Goal: Information Seeking & Learning: Compare options

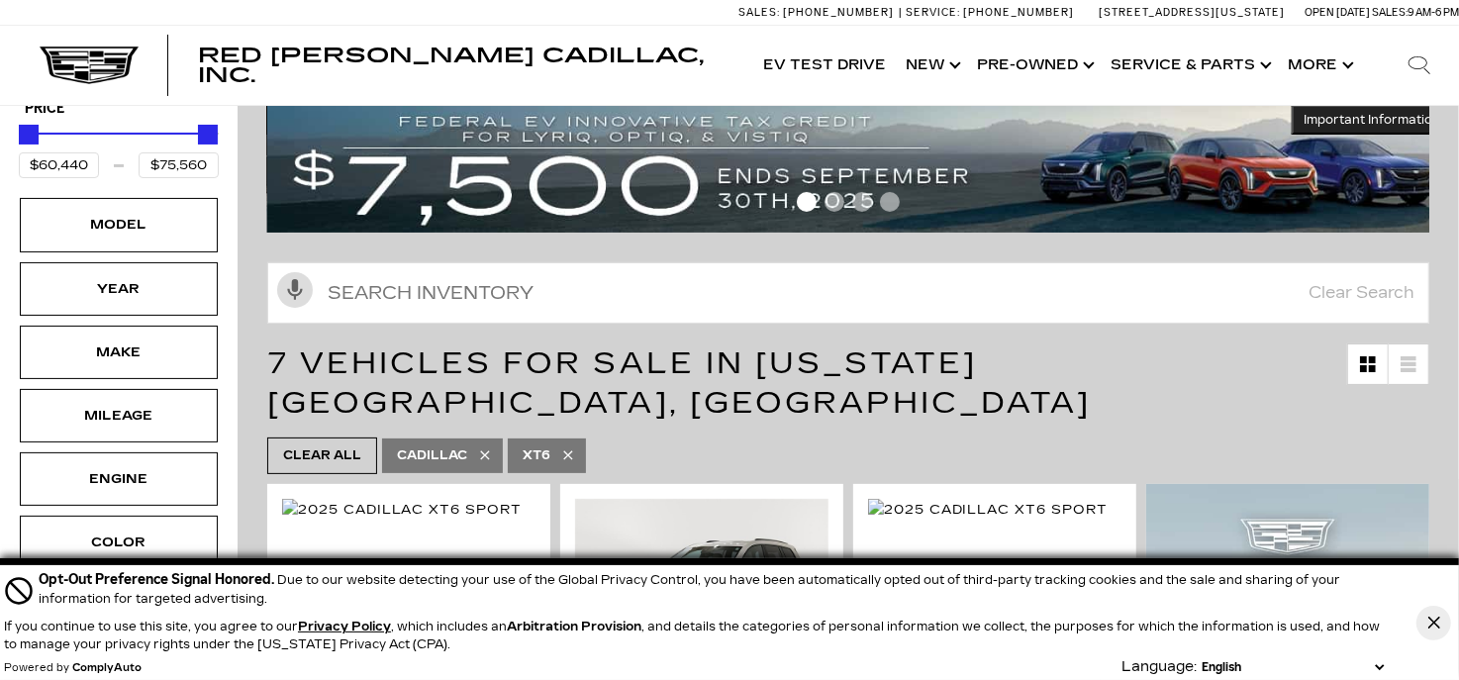
scroll to position [296, 0]
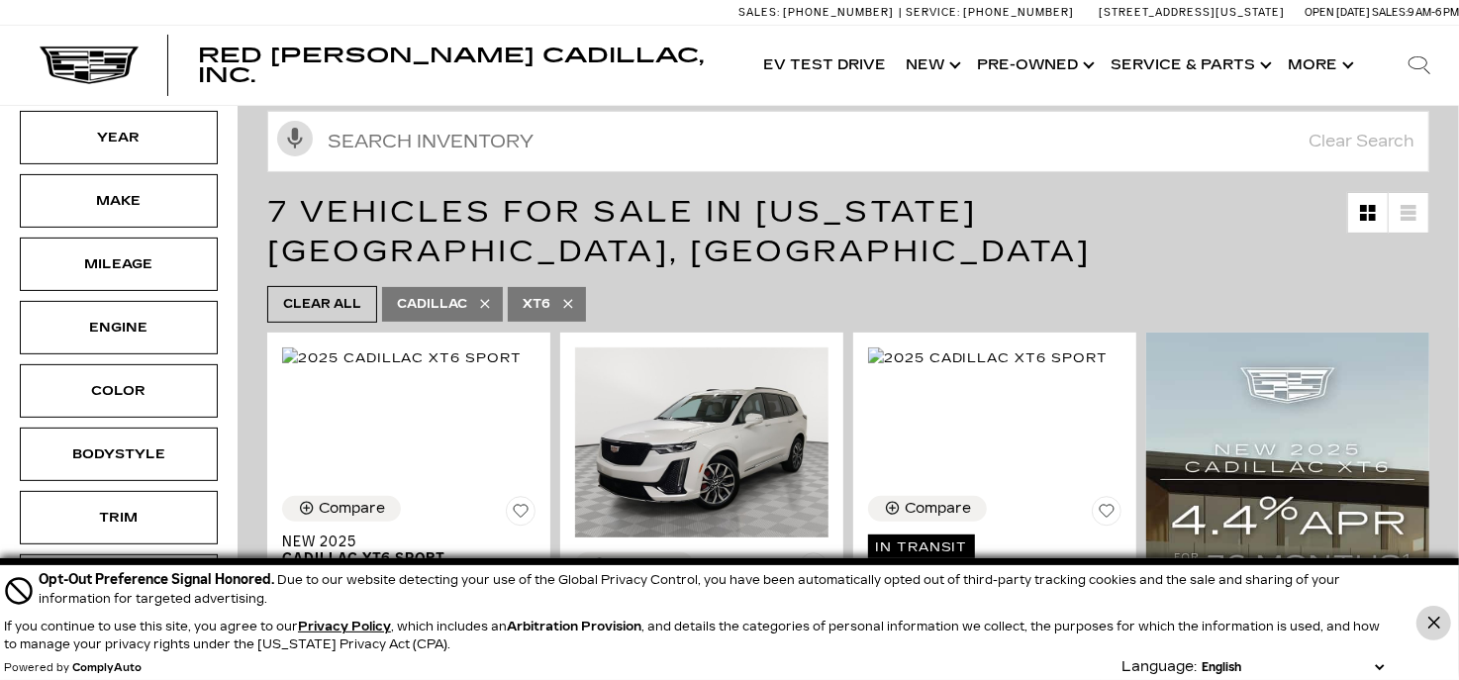
click at [1439, 619] on icon "Close Button" at bounding box center [1434, 623] width 12 height 12
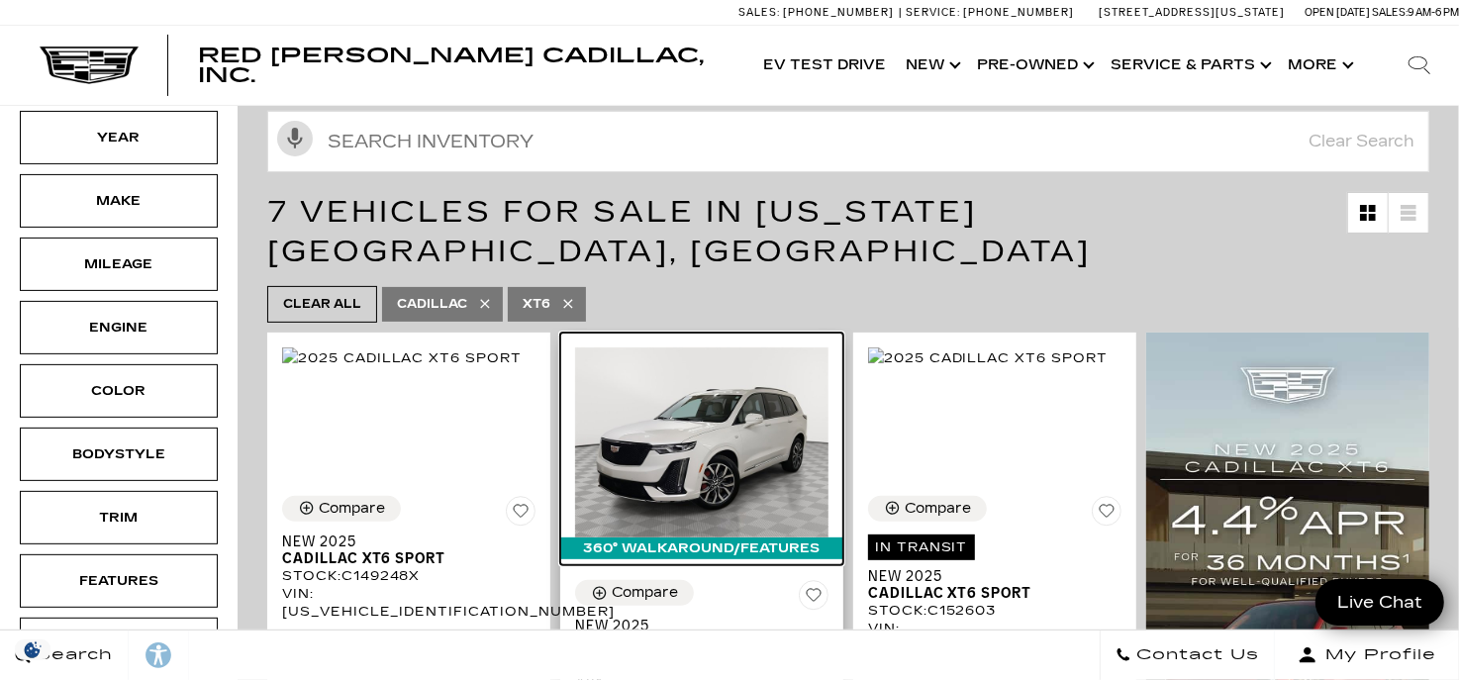
click at [707, 361] on img at bounding box center [701, 443] width 253 height 190
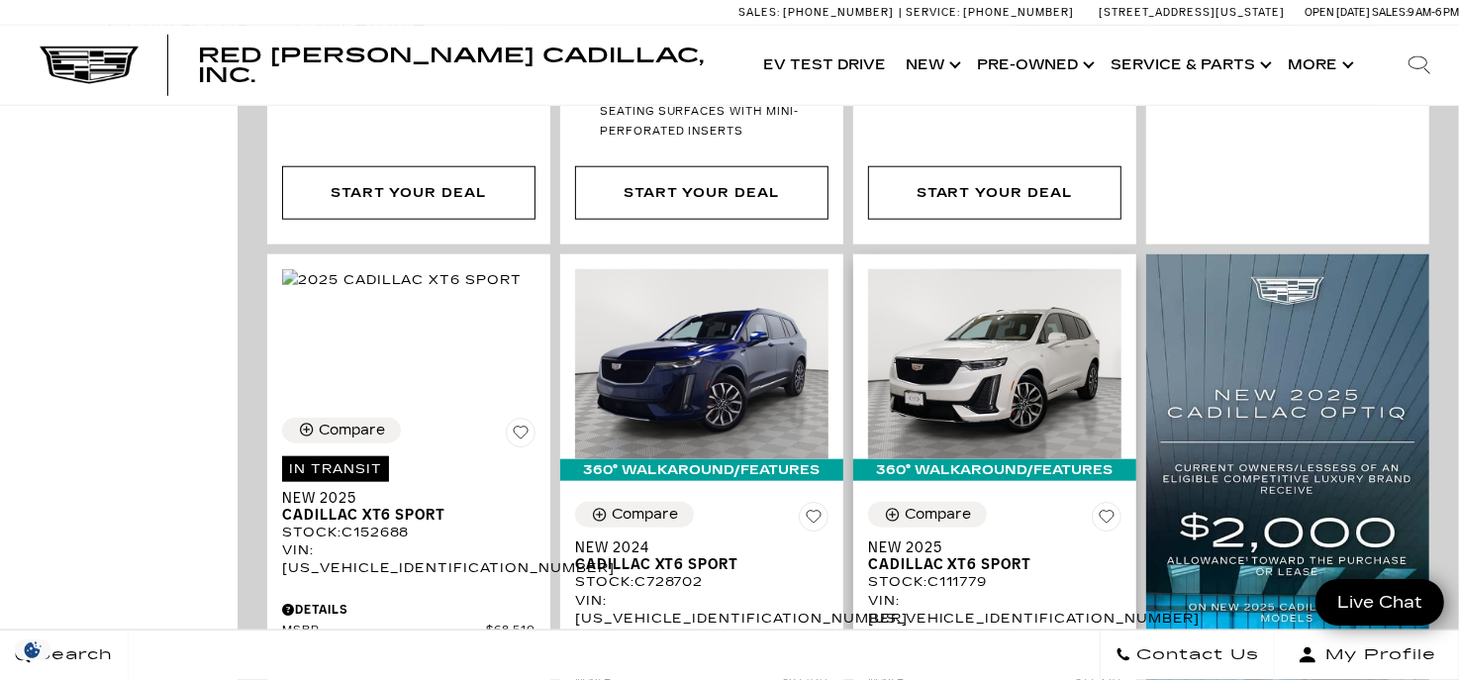
scroll to position [1484, 0]
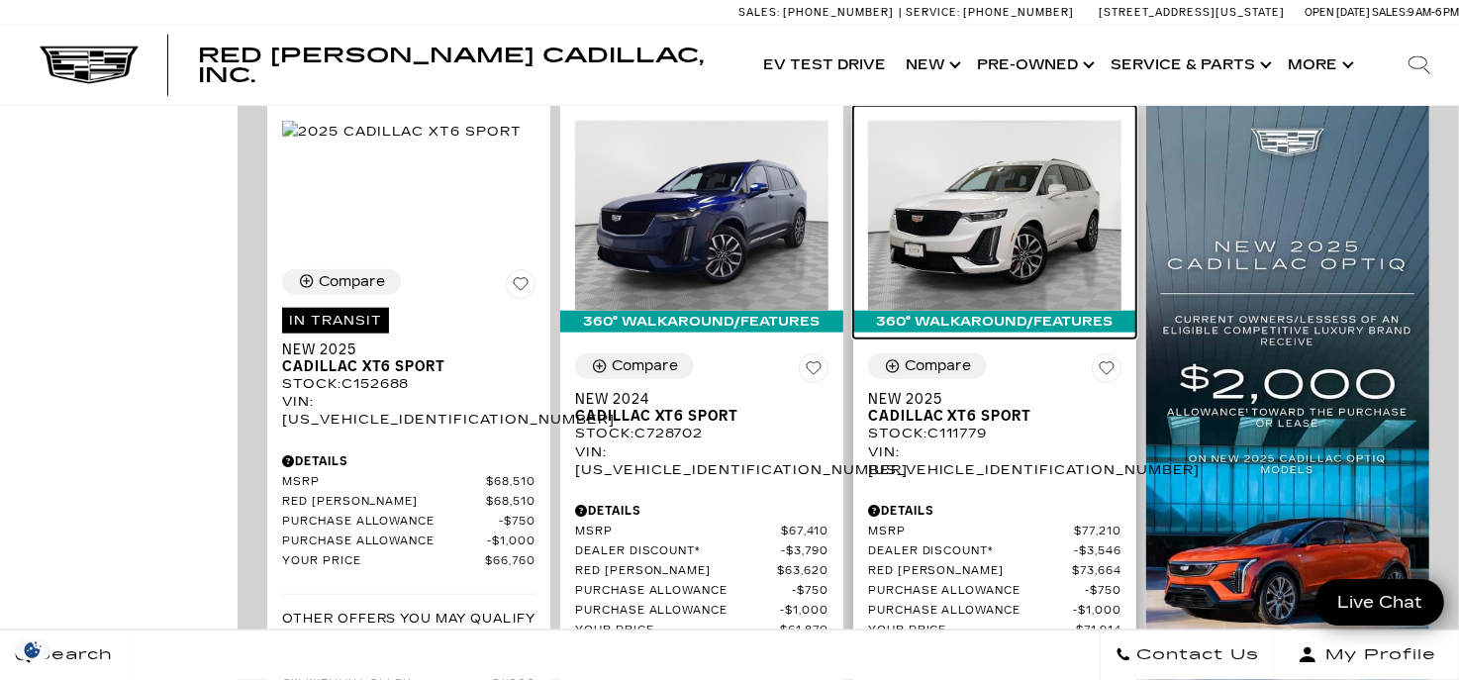
click at [995, 177] on img at bounding box center [994, 216] width 253 height 190
click at [977, 164] on img at bounding box center [994, 216] width 253 height 190
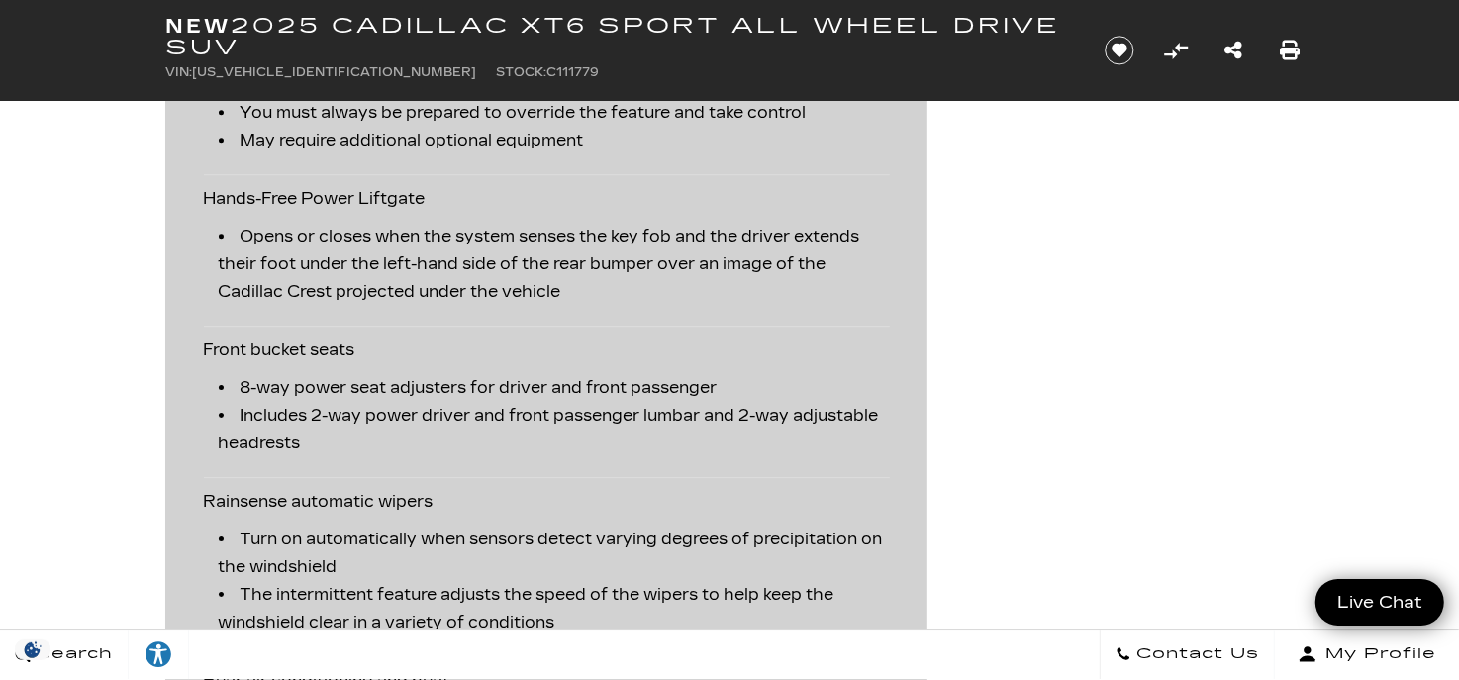
scroll to position [4157, 0]
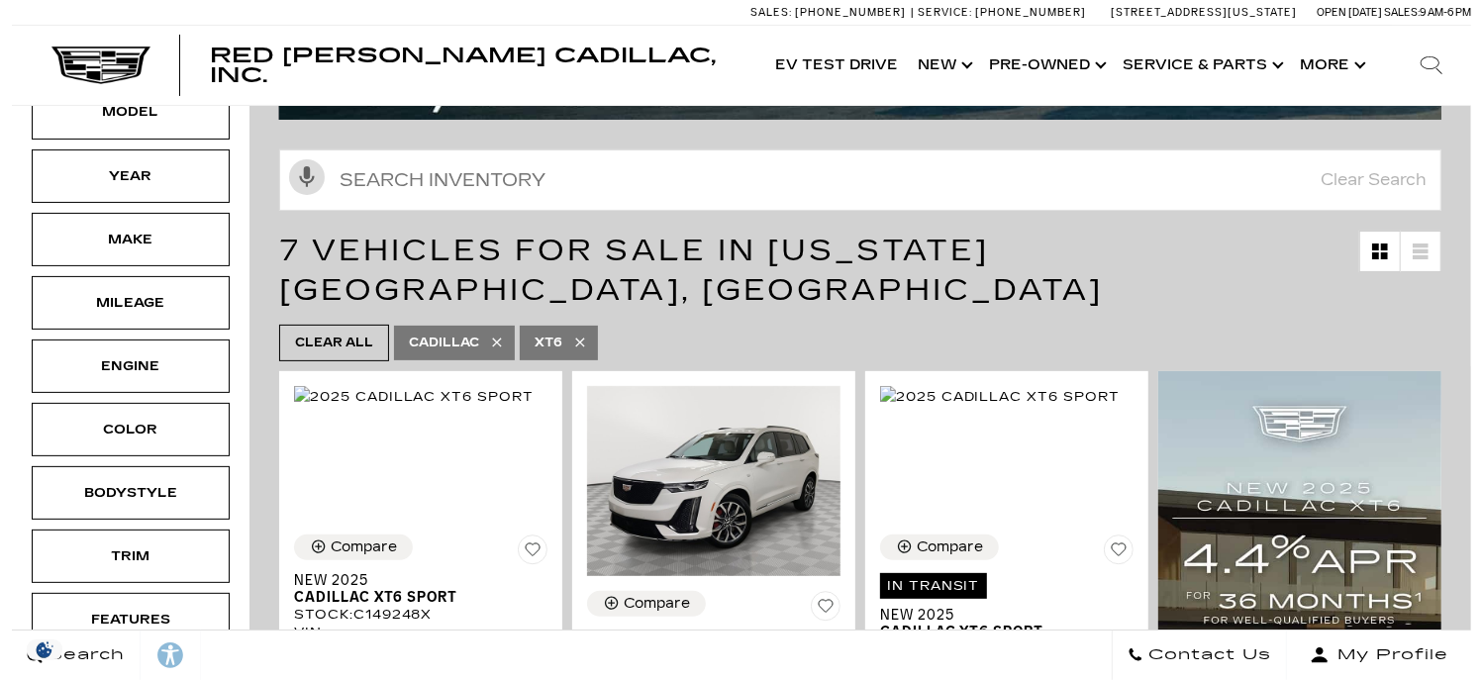
scroll to position [445, 0]
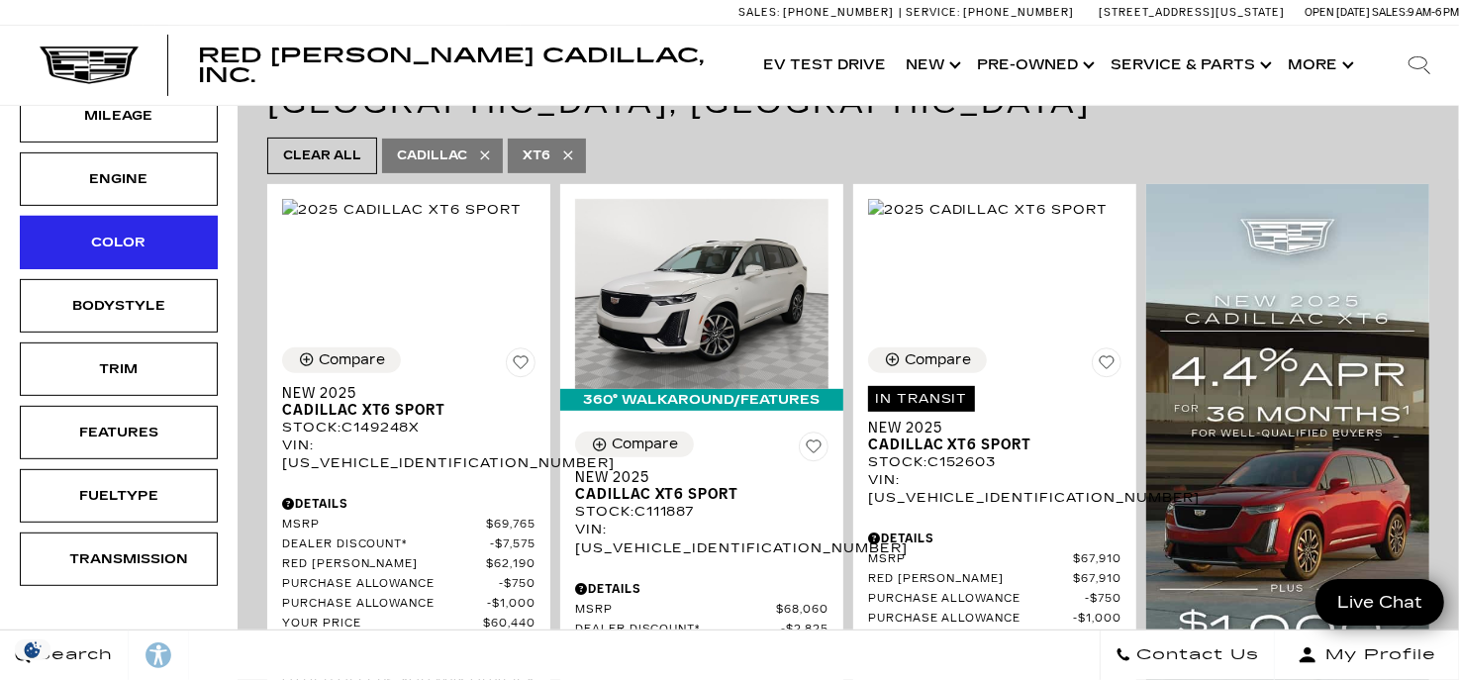
click at [92, 232] on div "Color" at bounding box center [118, 243] width 99 height 22
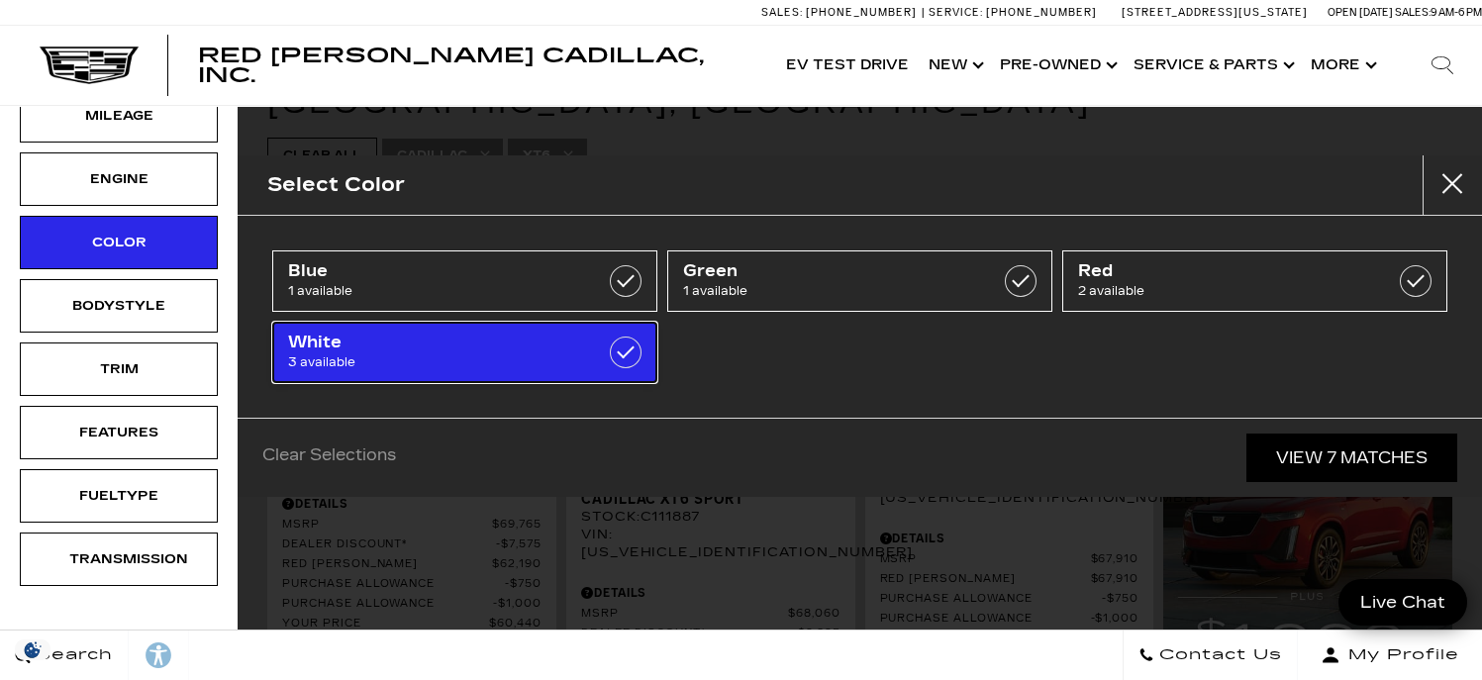
click at [440, 349] on span "White" at bounding box center [438, 343] width 300 height 20
type input "$63,485"
checkbox input "true"
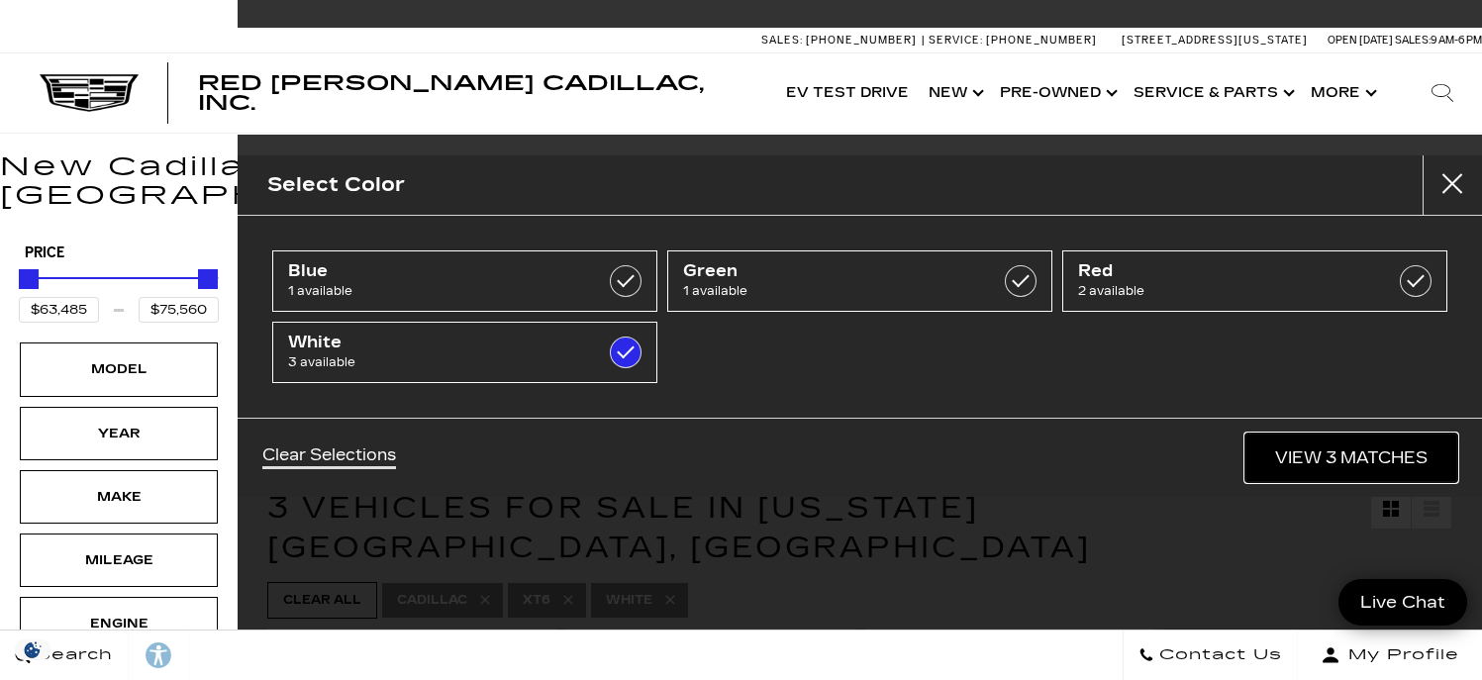
click at [1312, 450] on link "View 3 Matches" at bounding box center [1352, 458] width 212 height 49
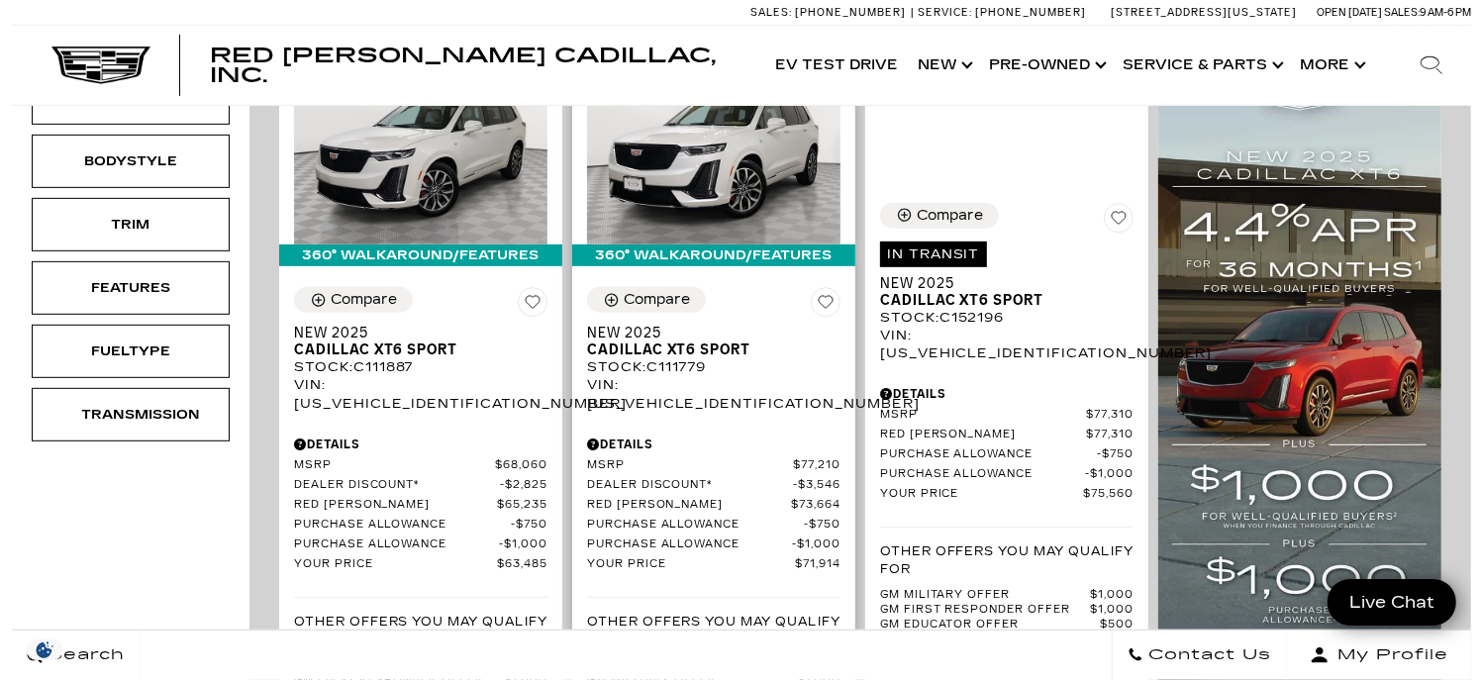
scroll to position [593, 0]
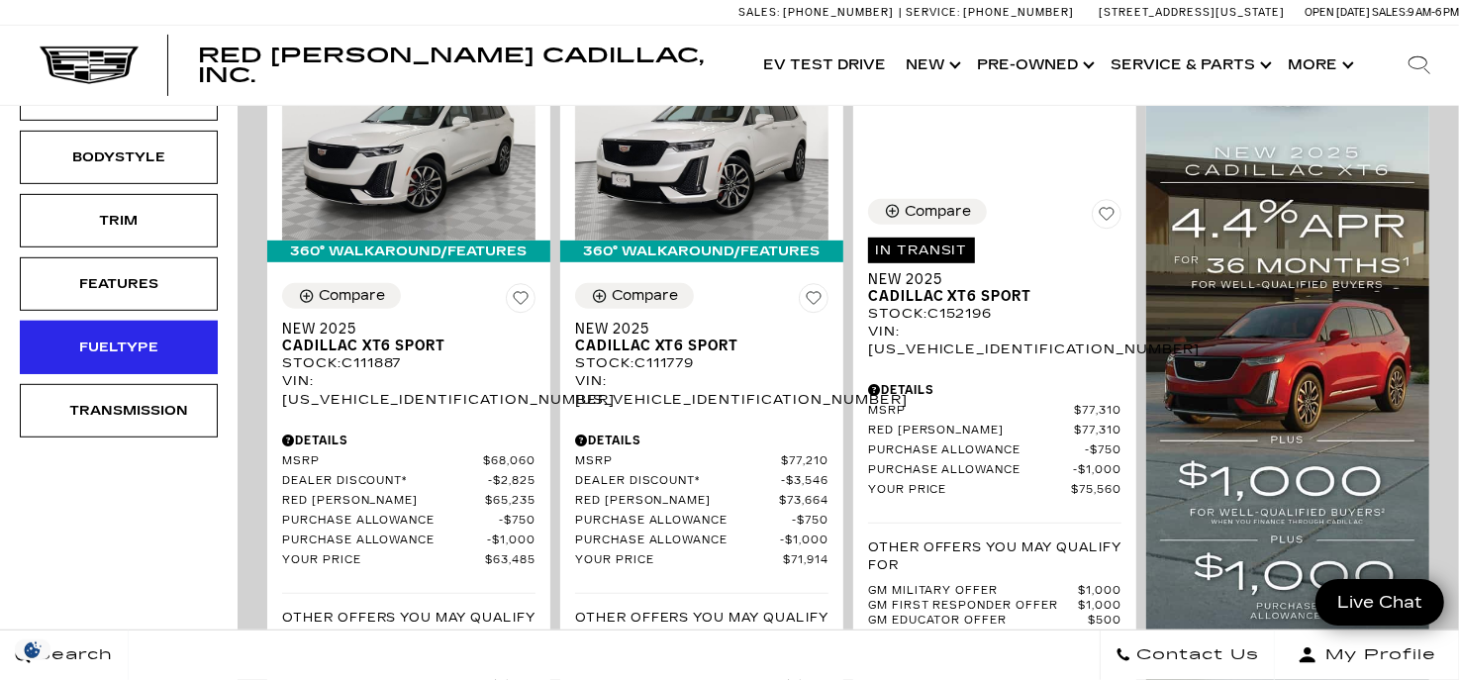
click at [98, 337] on div "Fueltype" at bounding box center [118, 348] width 99 height 22
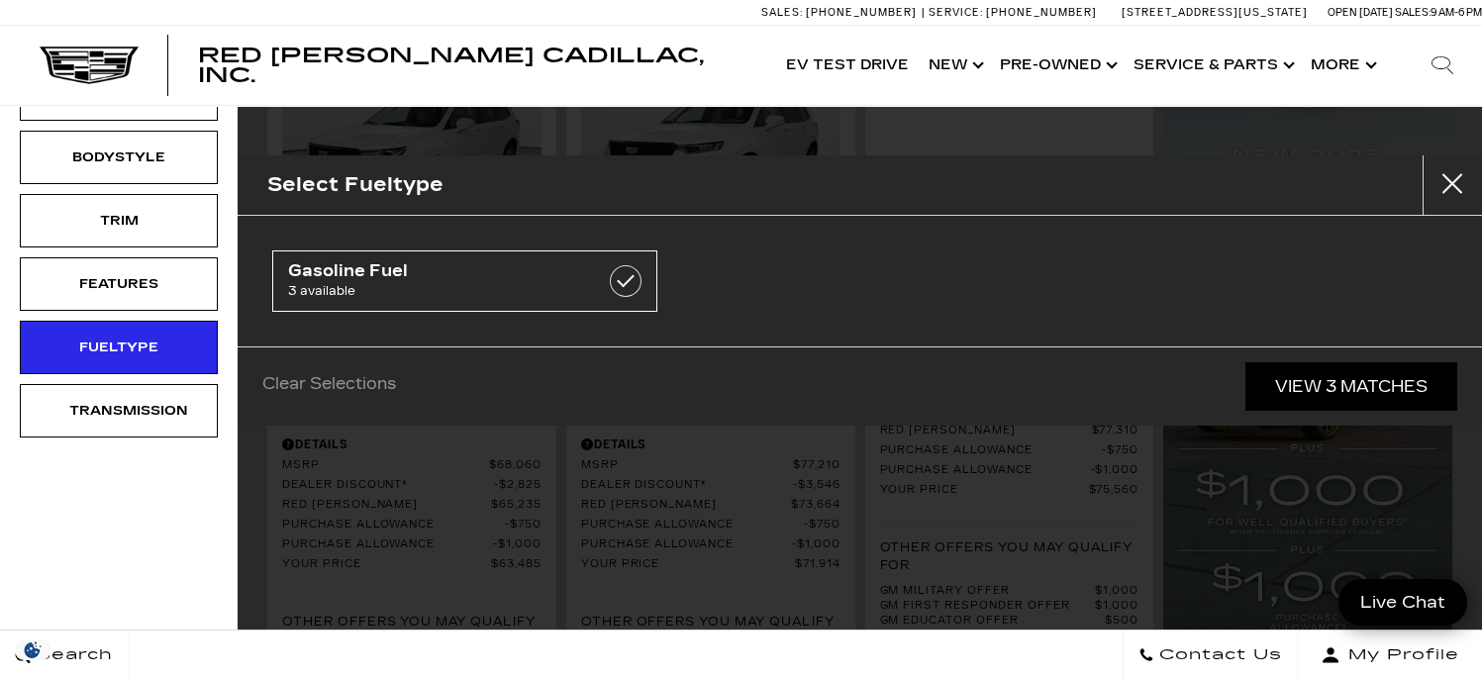
click at [105, 463] on div "Price $63,485 $75,560 Model Year Make Mileage Engine Color Bodystyle Trim Featu…" at bounding box center [119, 462] width 238 height 1670
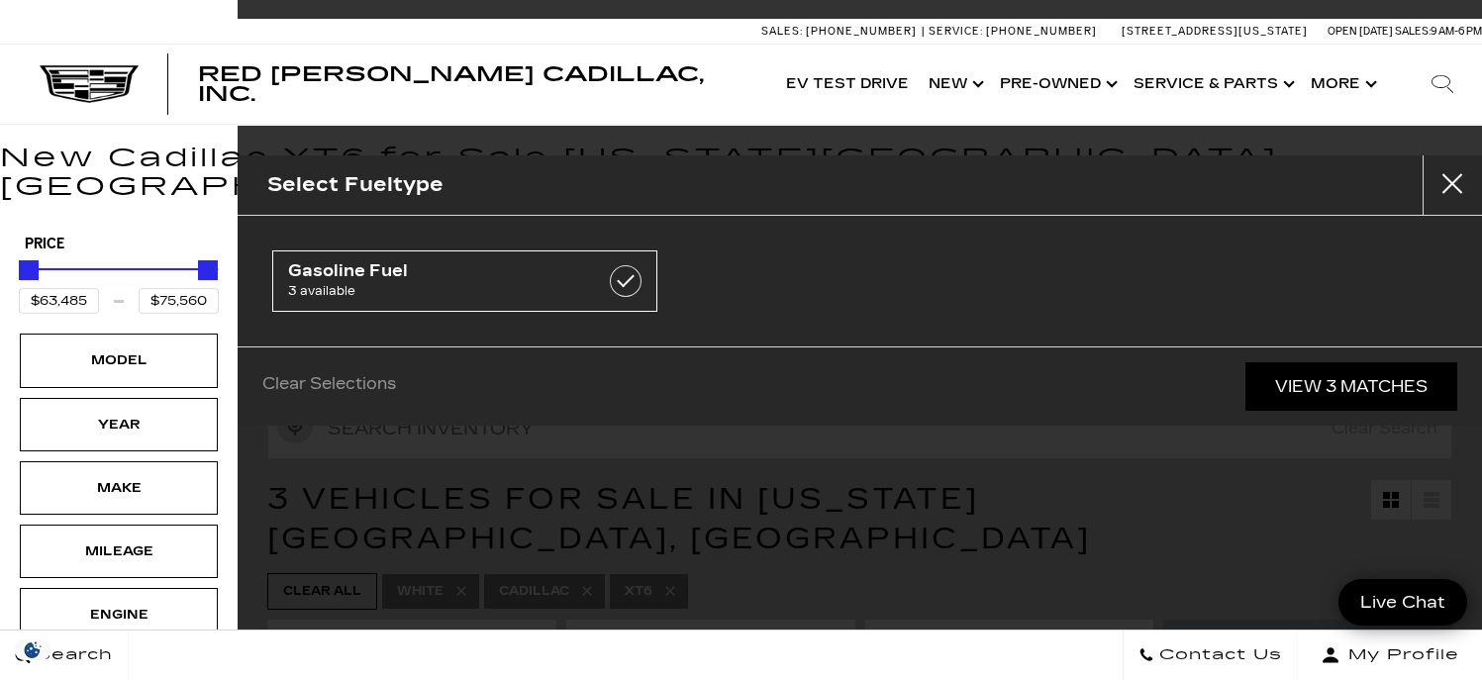
scroll to position [0, 0]
